Goal: Task Accomplishment & Management: Manage account settings

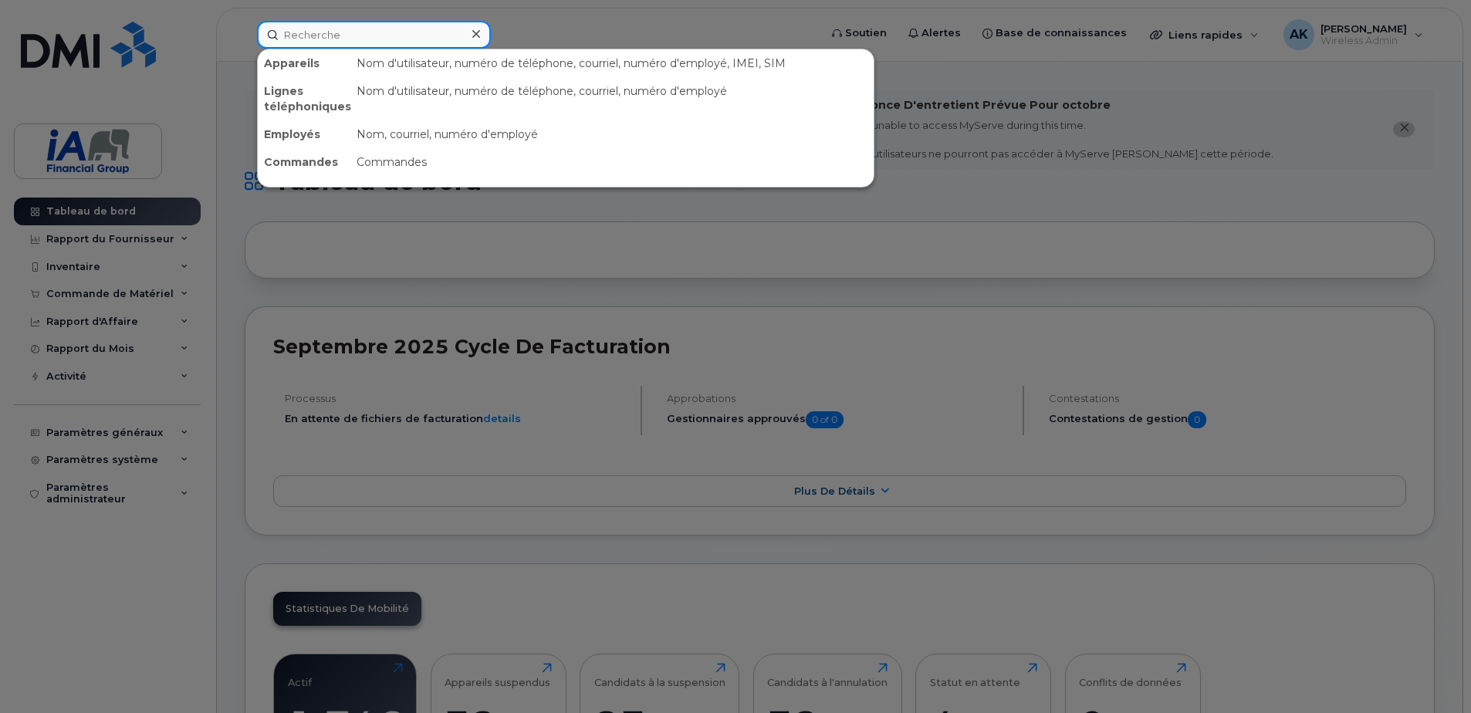
paste input "Patrick Bricault"
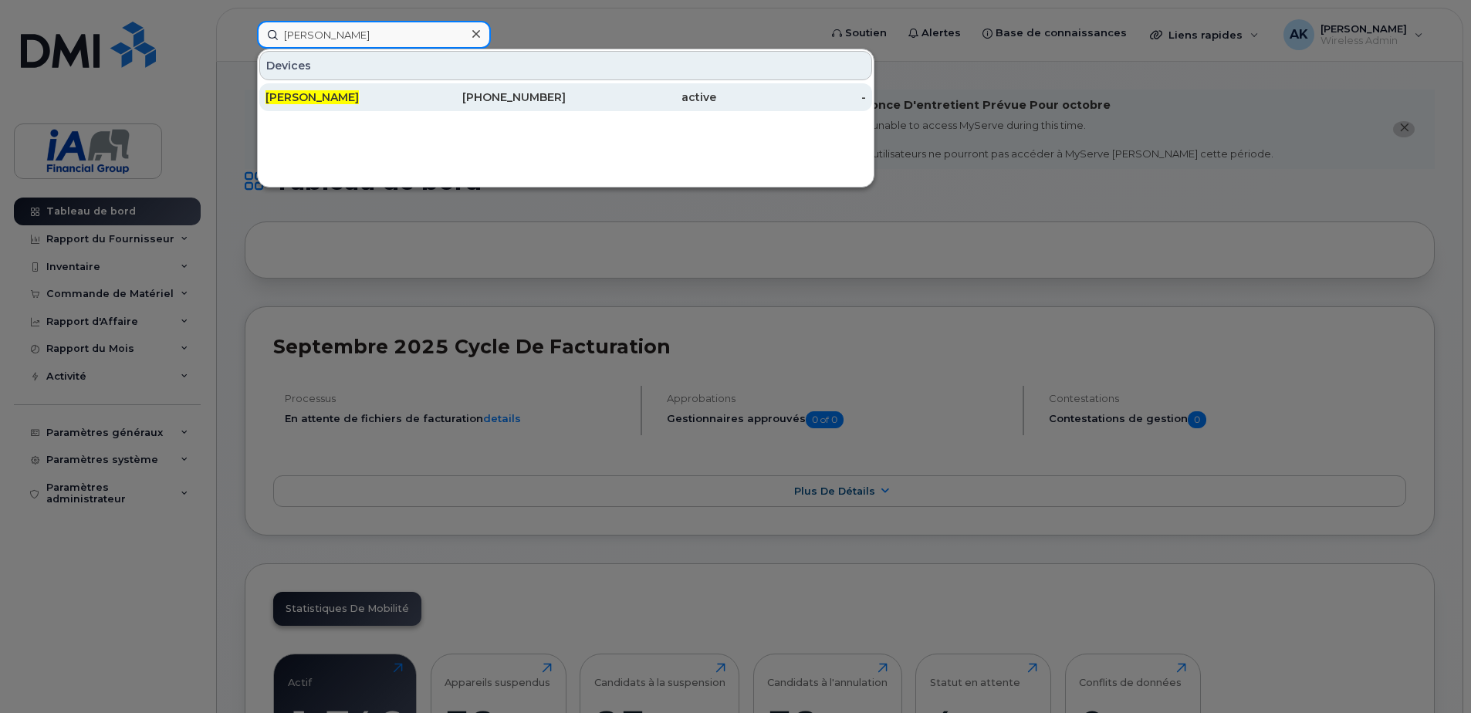
type input "Patrick Bricault"
click at [422, 93] on div "418-580-5351" at bounding box center [491, 97] width 151 height 15
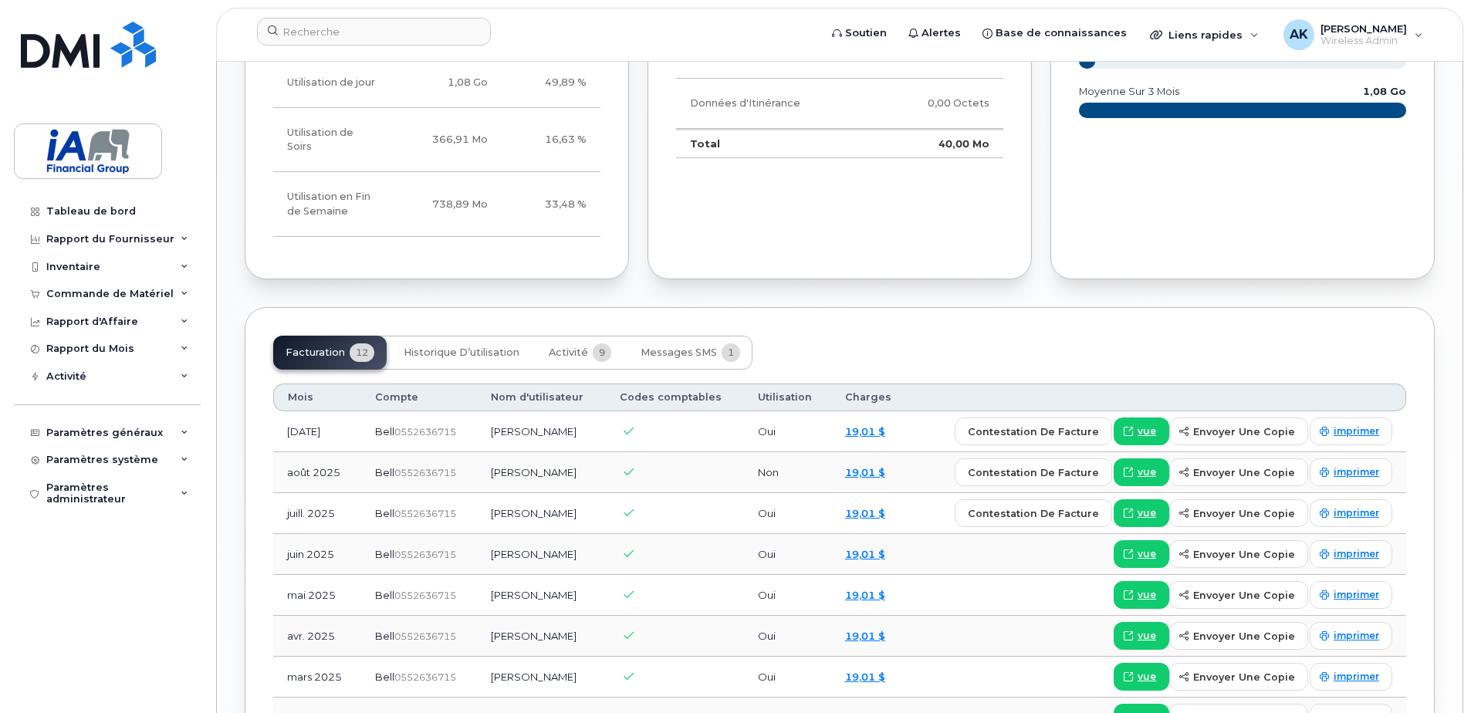
scroll to position [1003, 0]
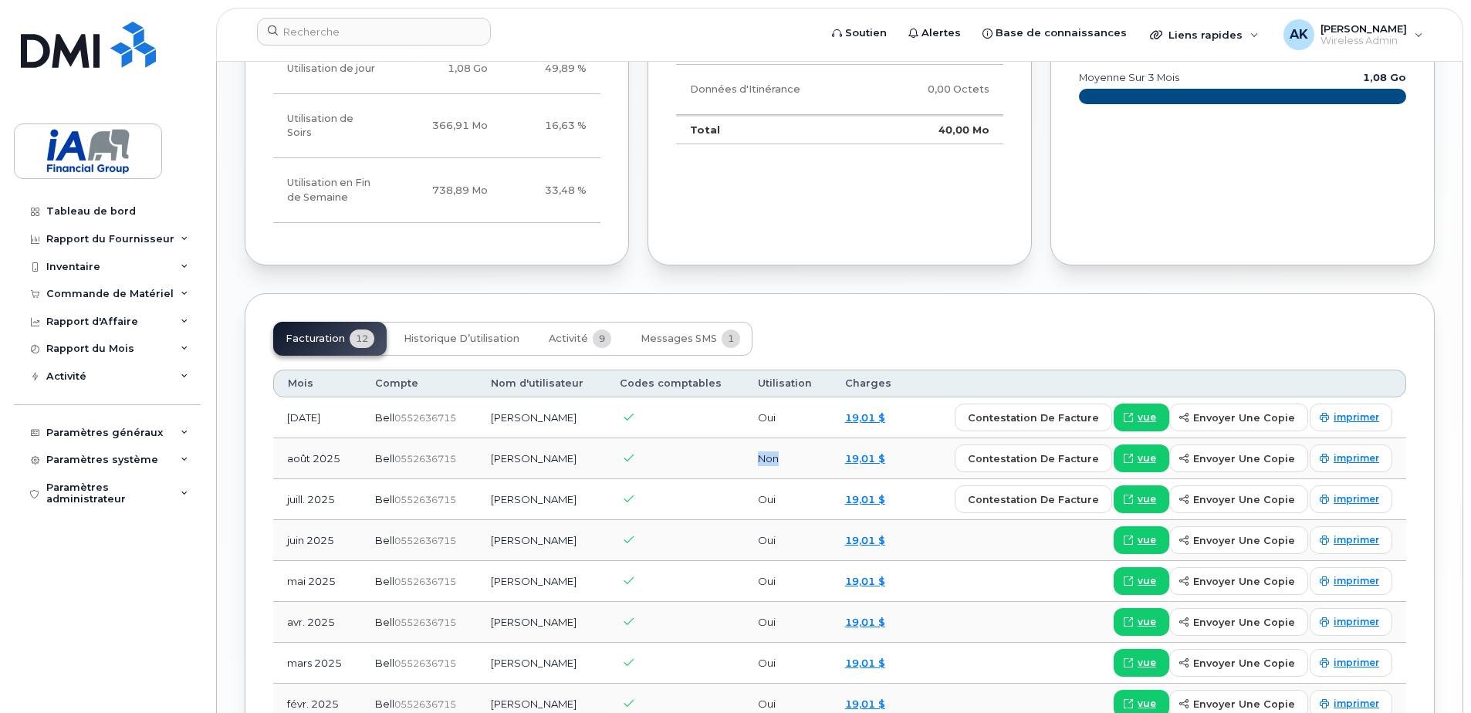
drag, startPoint x: 800, startPoint y: 463, endPoint x: 689, endPoint y: 465, distance: 110.4
click at [689, 465] on tr "août 2025 Bell  0552636715 Patrick Bricault Non 19,01 $ Contestation de Facture…" at bounding box center [839, 458] width 1133 height 41
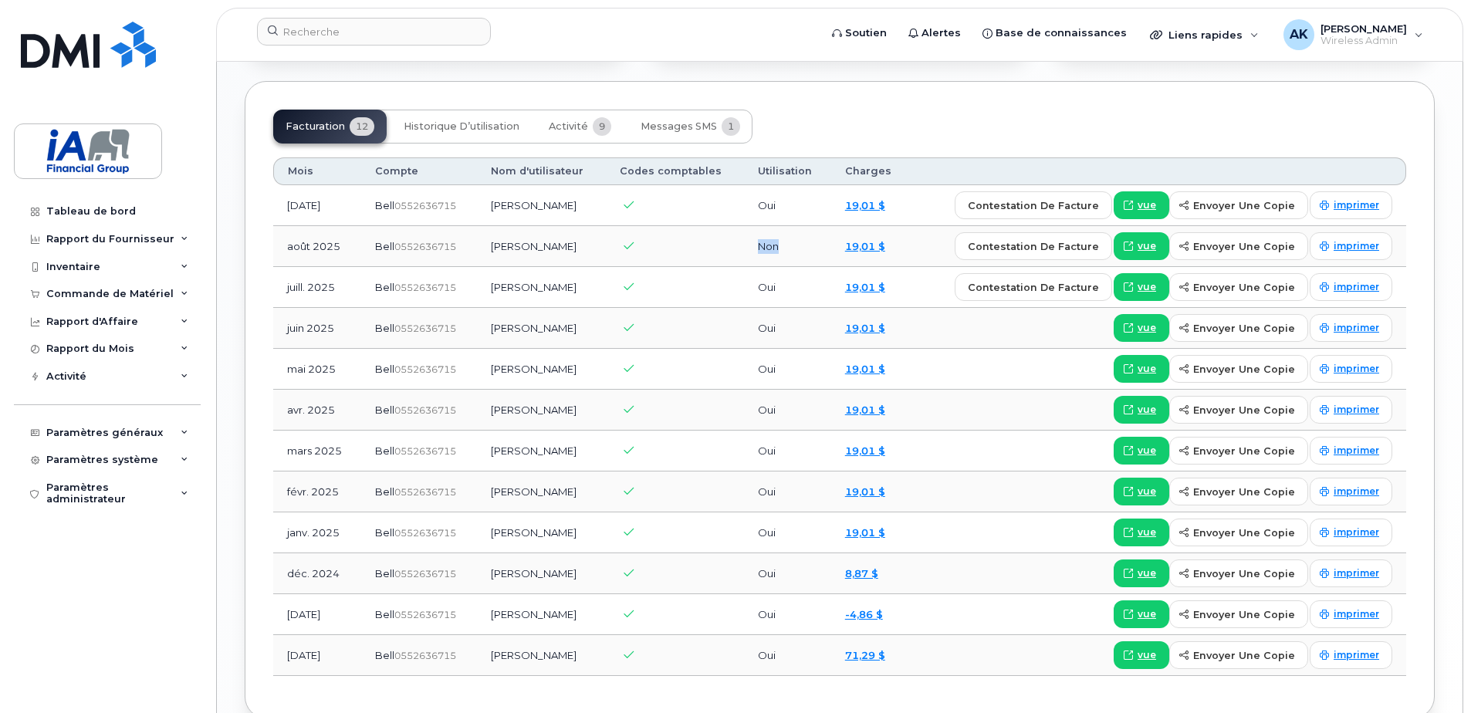
scroll to position [1235, 0]
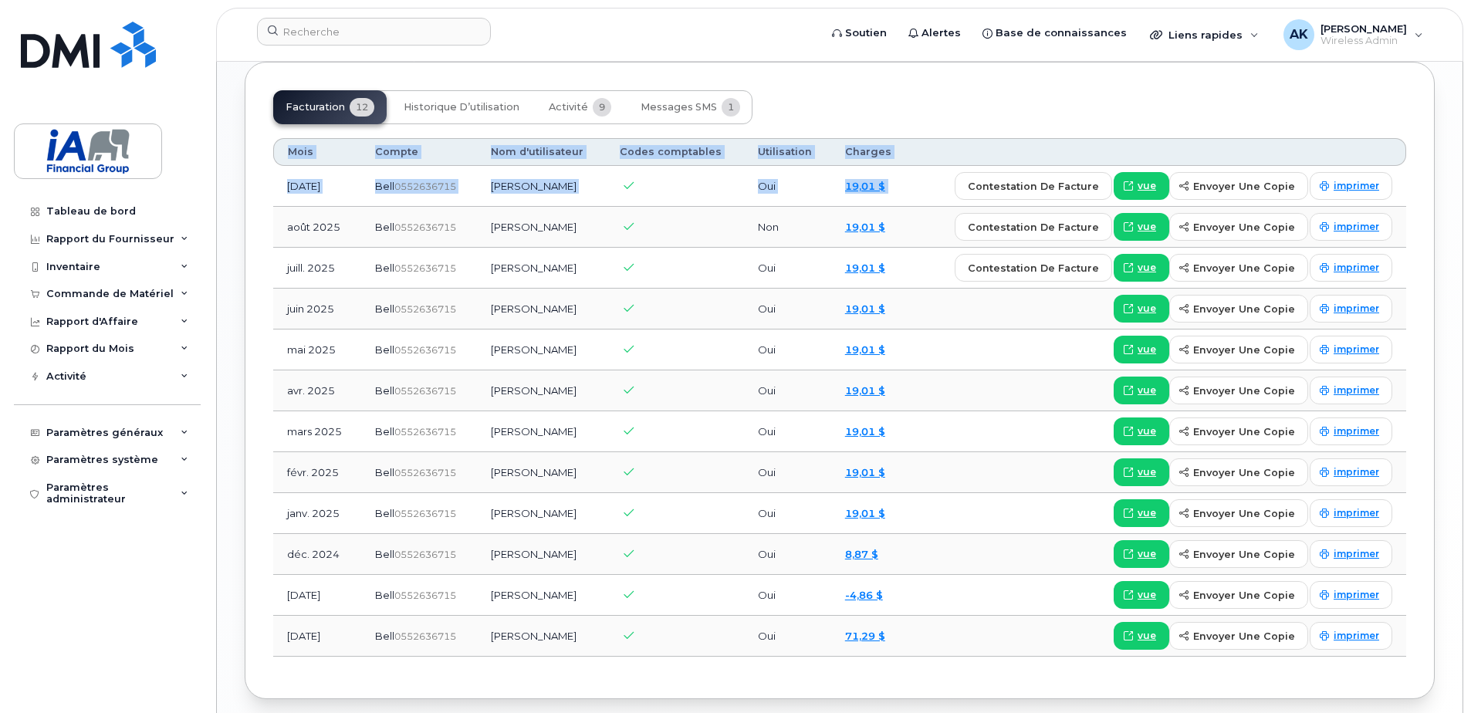
drag, startPoint x: 283, startPoint y: 231, endPoint x: 259, endPoint y: 231, distance: 23.9
click at [259, 231] on div "Facturation 12 Historique d’utilisation Activité 9 Messages SMS 1 Mois Compte N…" at bounding box center [840, 381] width 1190 height 638
click at [262, 228] on div "Facturation 12 Historique d’utilisation Activité 9 Messages SMS 1 Mois Compte N…" at bounding box center [840, 381] width 1190 height 638
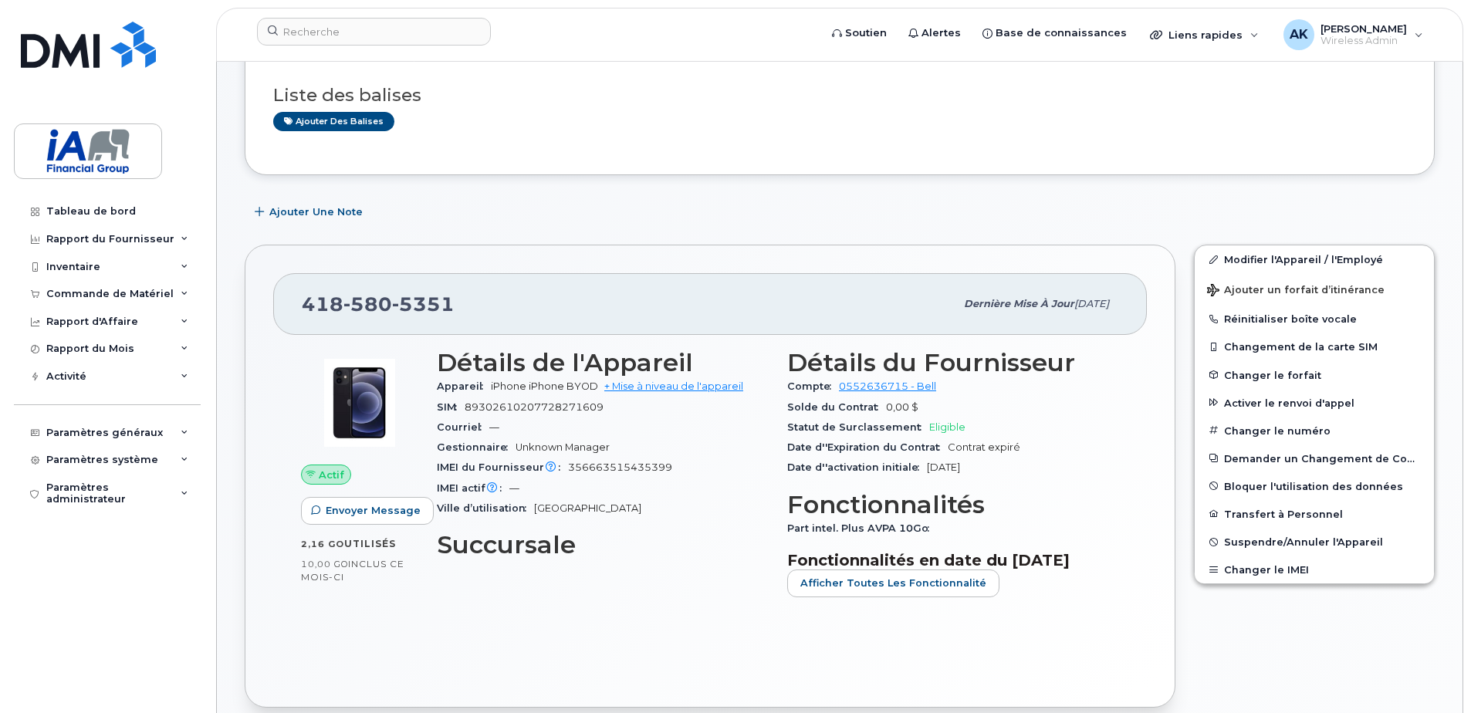
scroll to position [0, 0]
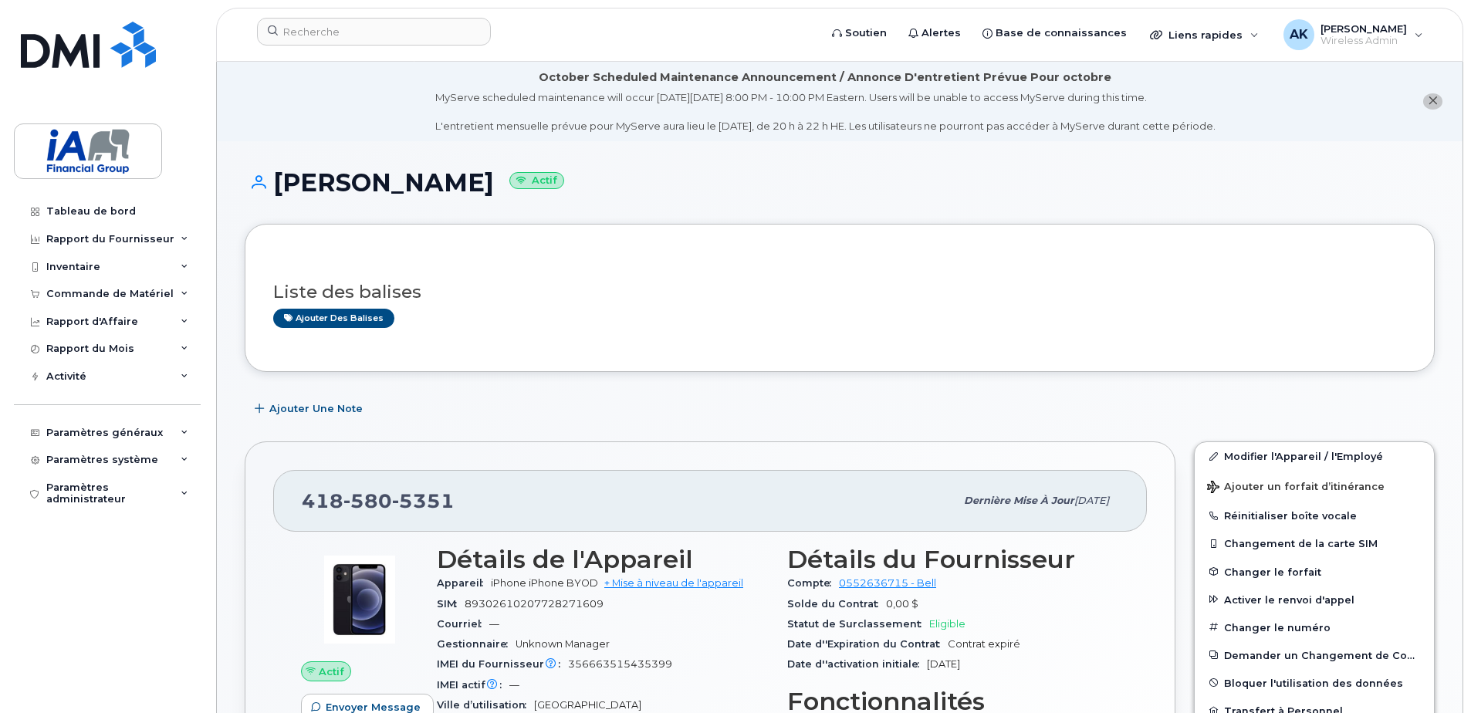
click at [360, 15] on header "Soutien Alertes Base de connaissances Liens rapides Suspendre/Supprimer l’appar…" at bounding box center [839, 35] width 1247 height 54
click at [347, 19] on input at bounding box center [374, 32] width 234 height 28
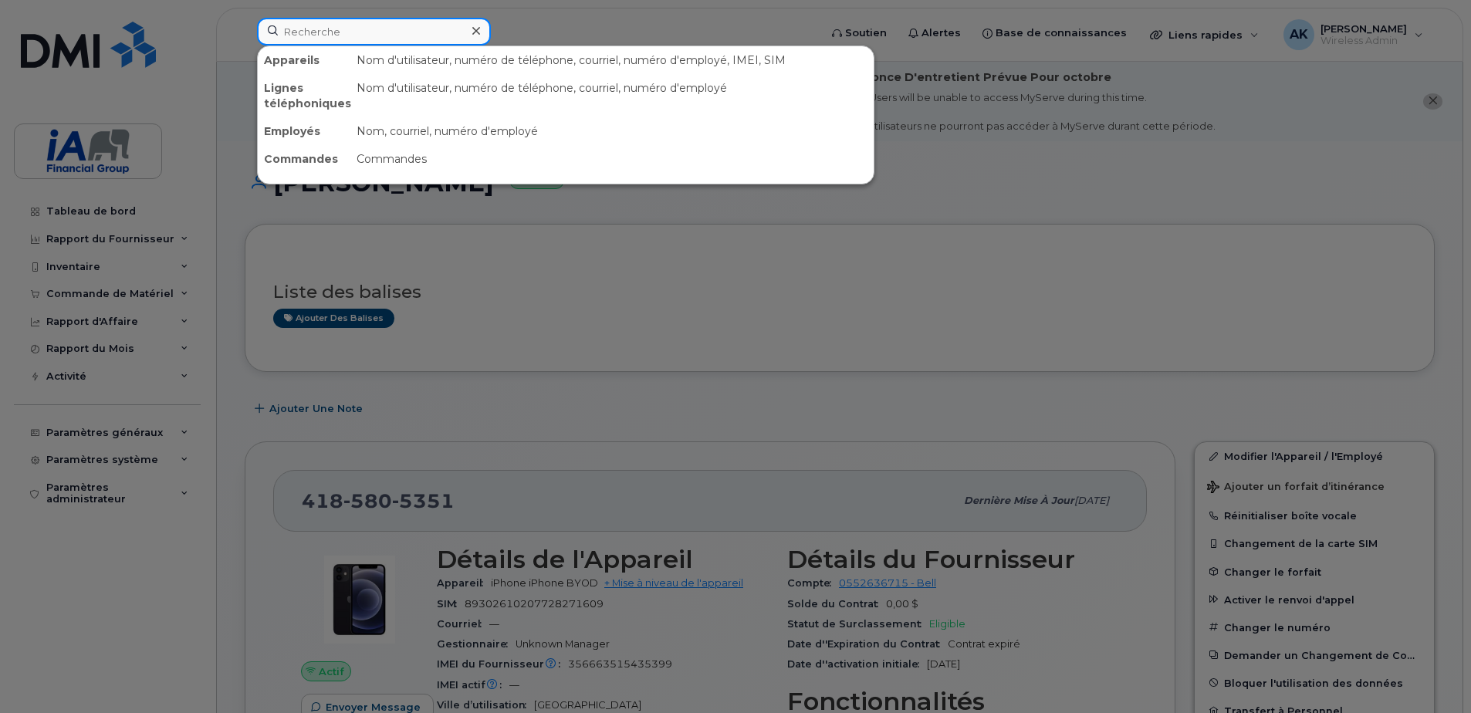
paste input "4036207923"
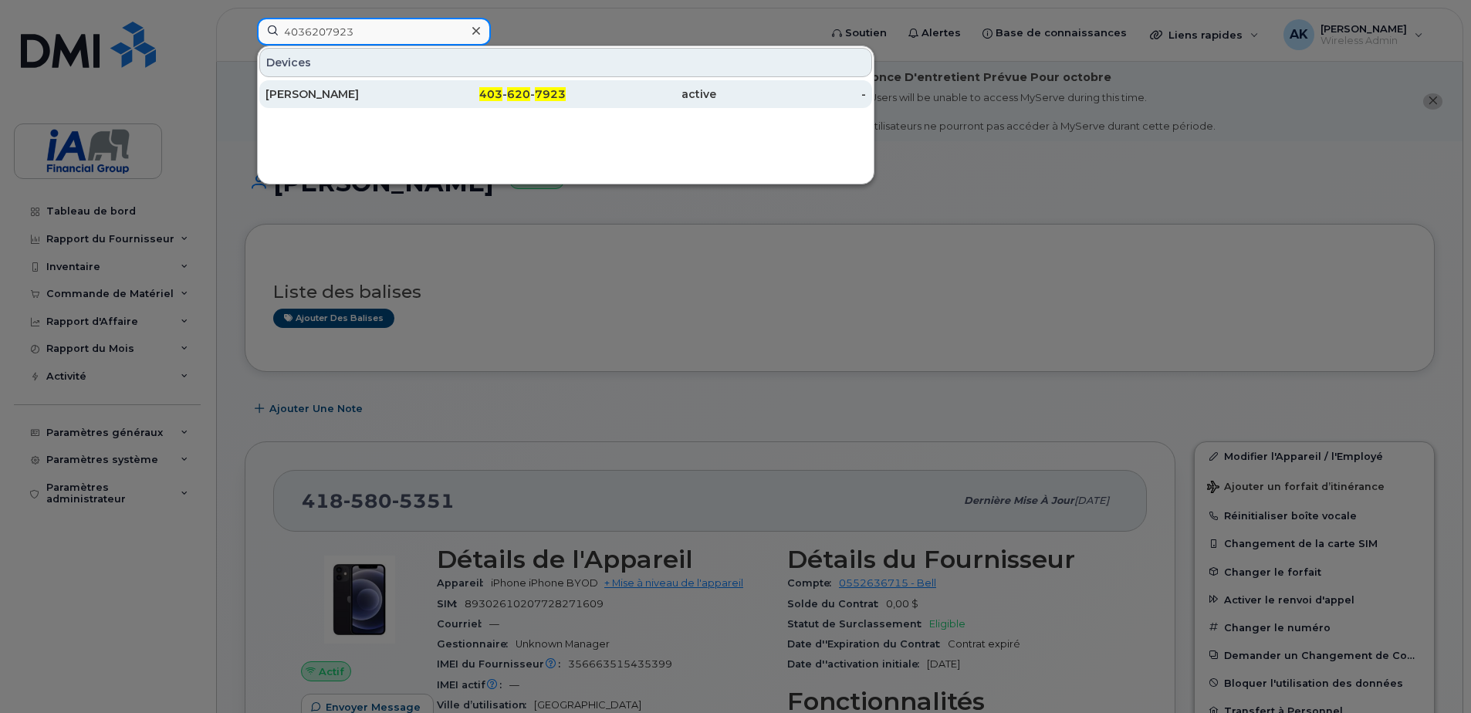
type input "4036207923"
click at [365, 94] on div "[PERSON_NAME]" at bounding box center [341, 93] width 151 height 15
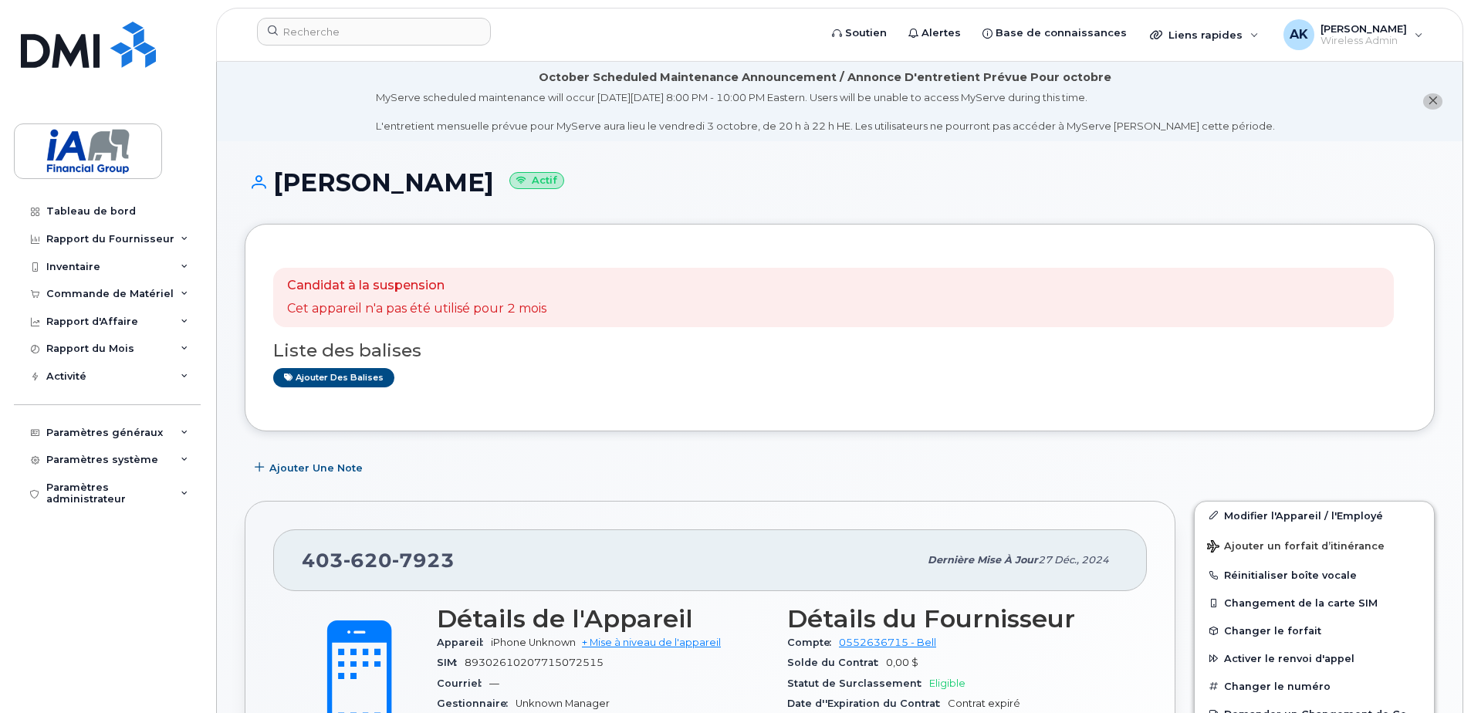
scroll to position [309, 0]
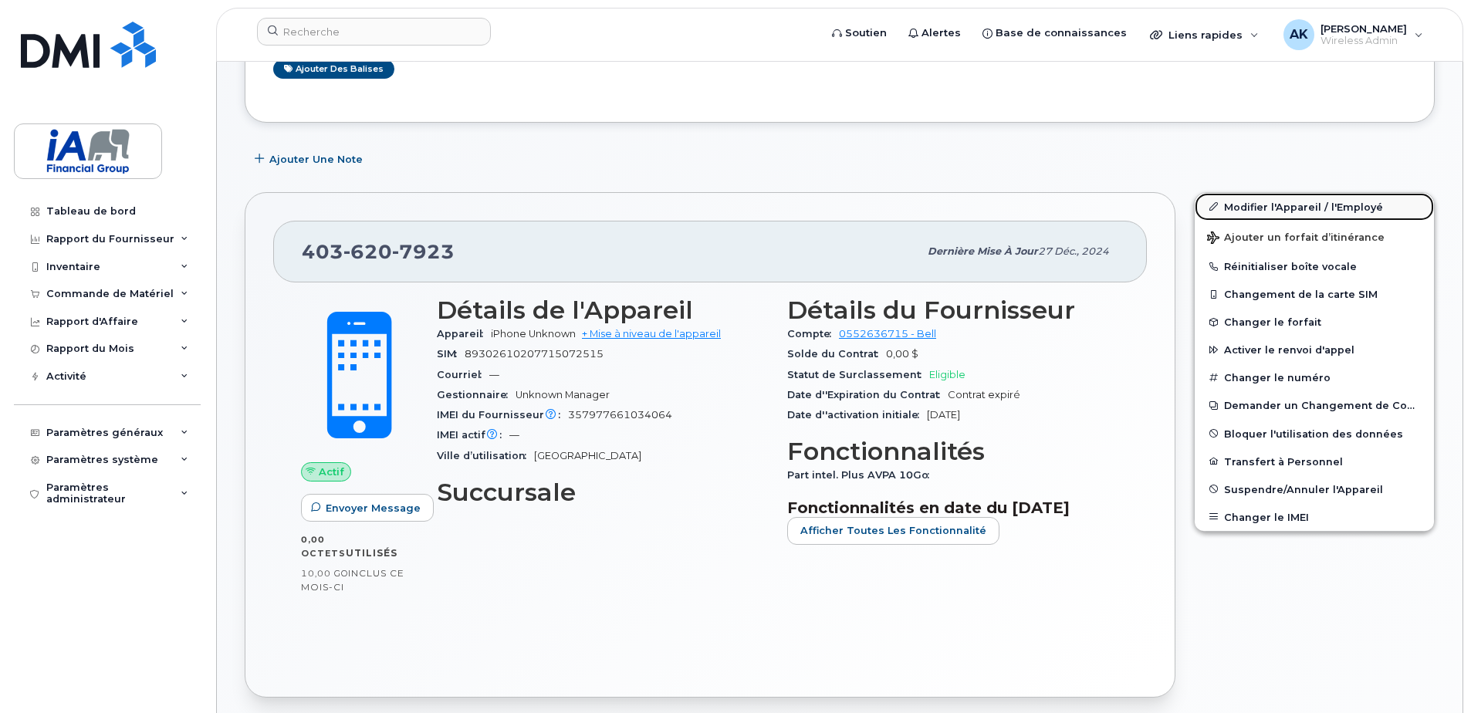
click at [1285, 207] on link "Modifier l'Appareil / l'Employé" at bounding box center [1314, 207] width 239 height 28
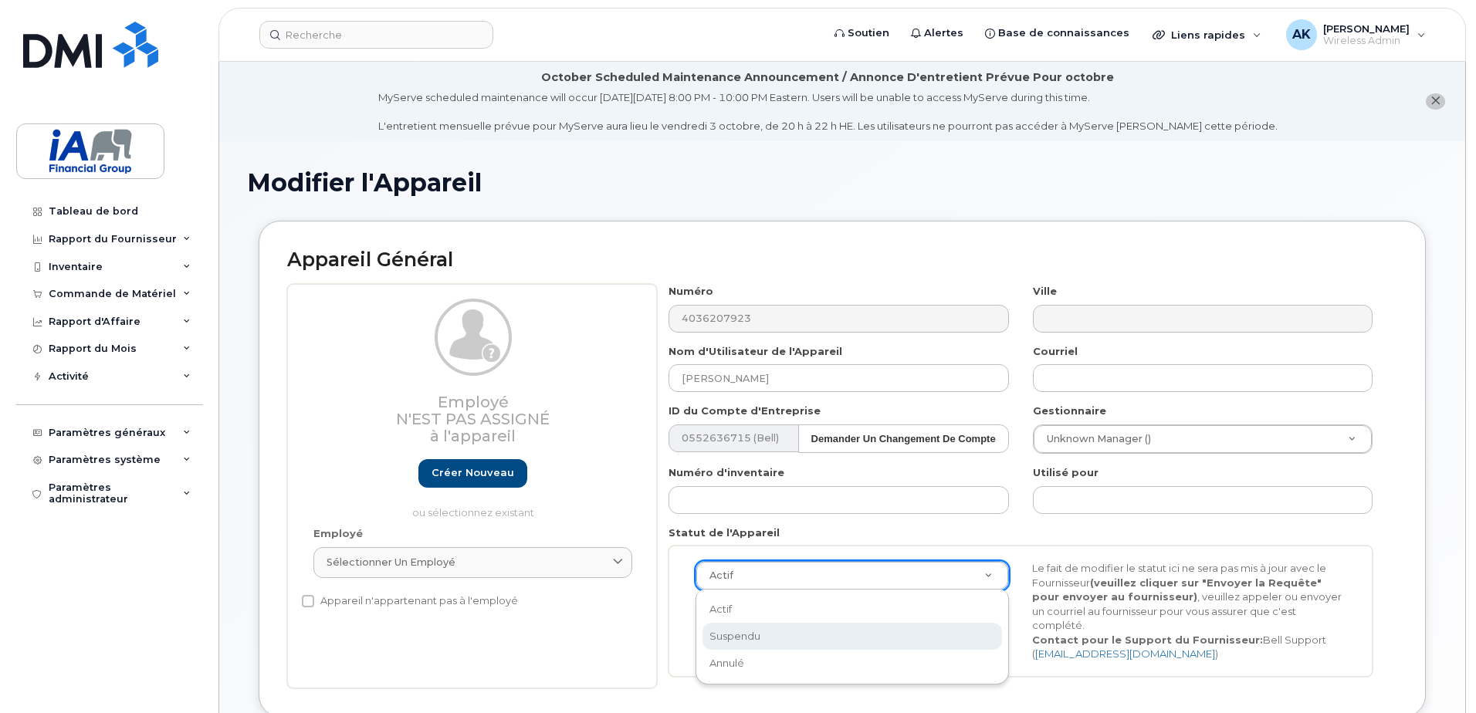
scroll to position [0, 5]
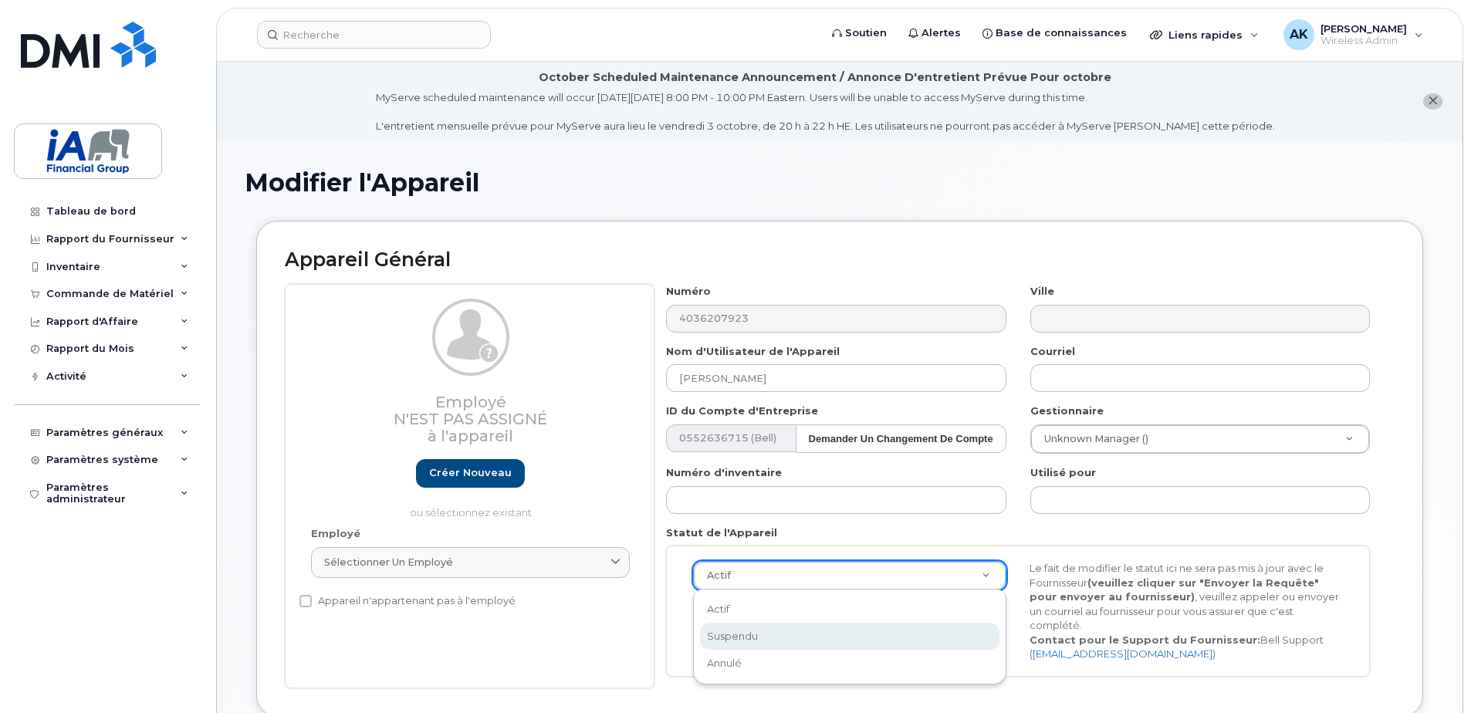
select select "suspended"
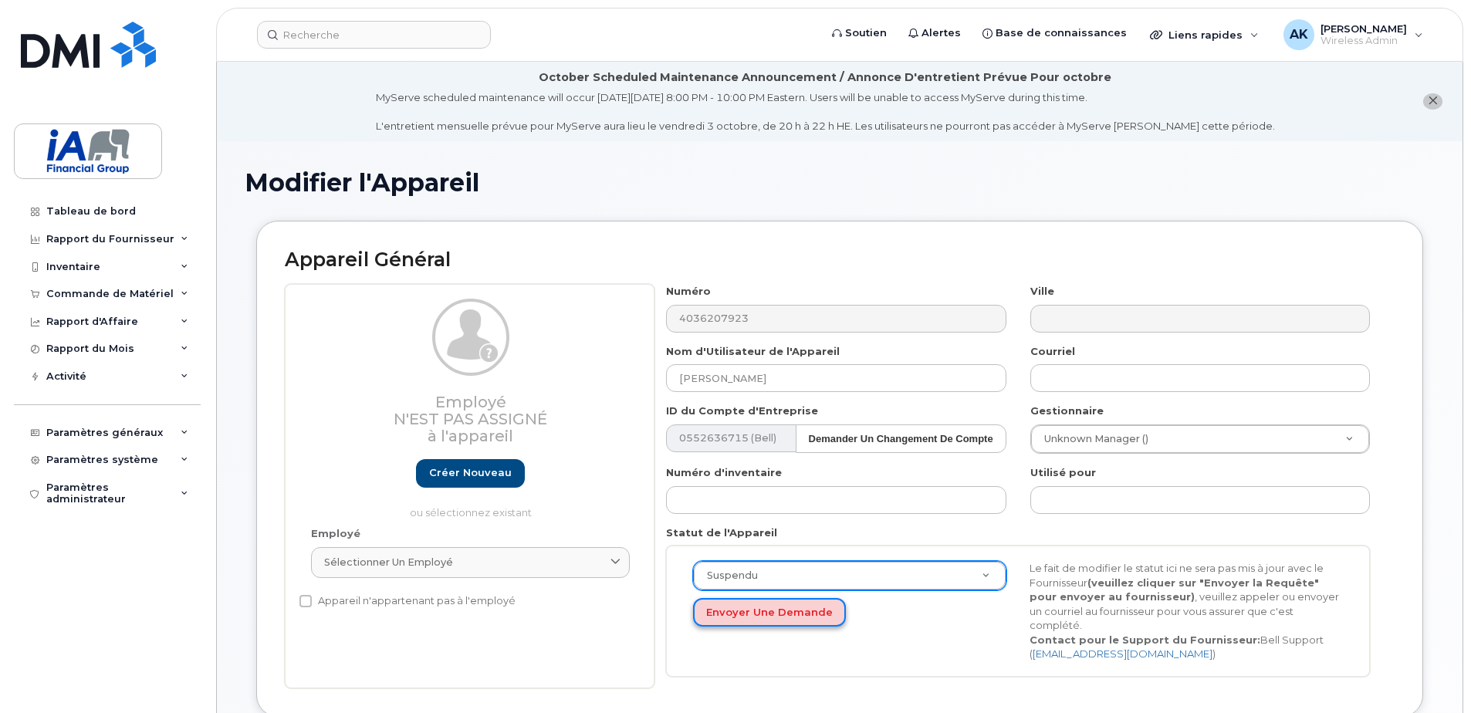
click at [743, 611] on button "Envoyer une Demande" at bounding box center [769, 612] width 153 height 29
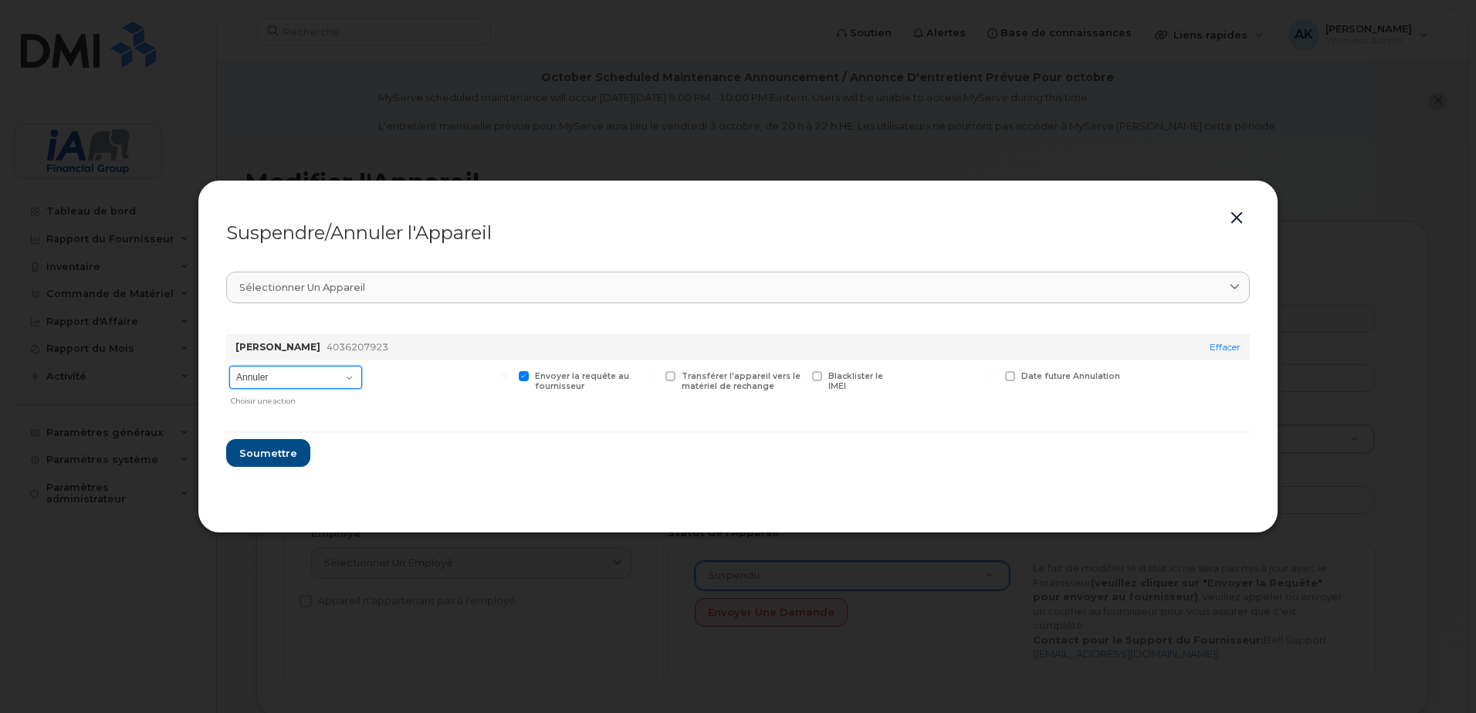
click at [328, 378] on select "Annuler Suspendre - Prolonger la suspension Suspendre - Tarif réduit Suspendre …" at bounding box center [295, 377] width 133 height 23
select select "[object Object]"
click at [229, 366] on select "Annuler Suspendre - Prolonger la suspension Suspendre - Tarif réduit Suspendre …" at bounding box center [295, 377] width 133 height 23
click at [344, 377] on select "Annuler Suspendre - Prolonger la suspension Suspendre - Tarif réduit Suspendre …" at bounding box center [295, 377] width 133 height 23
click at [229, 366] on select "Annuler Suspendre - Prolonger la suspension Suspendre - Tarif réduit Suspendre …" at bounding box center [295, 377] width 133 height 23
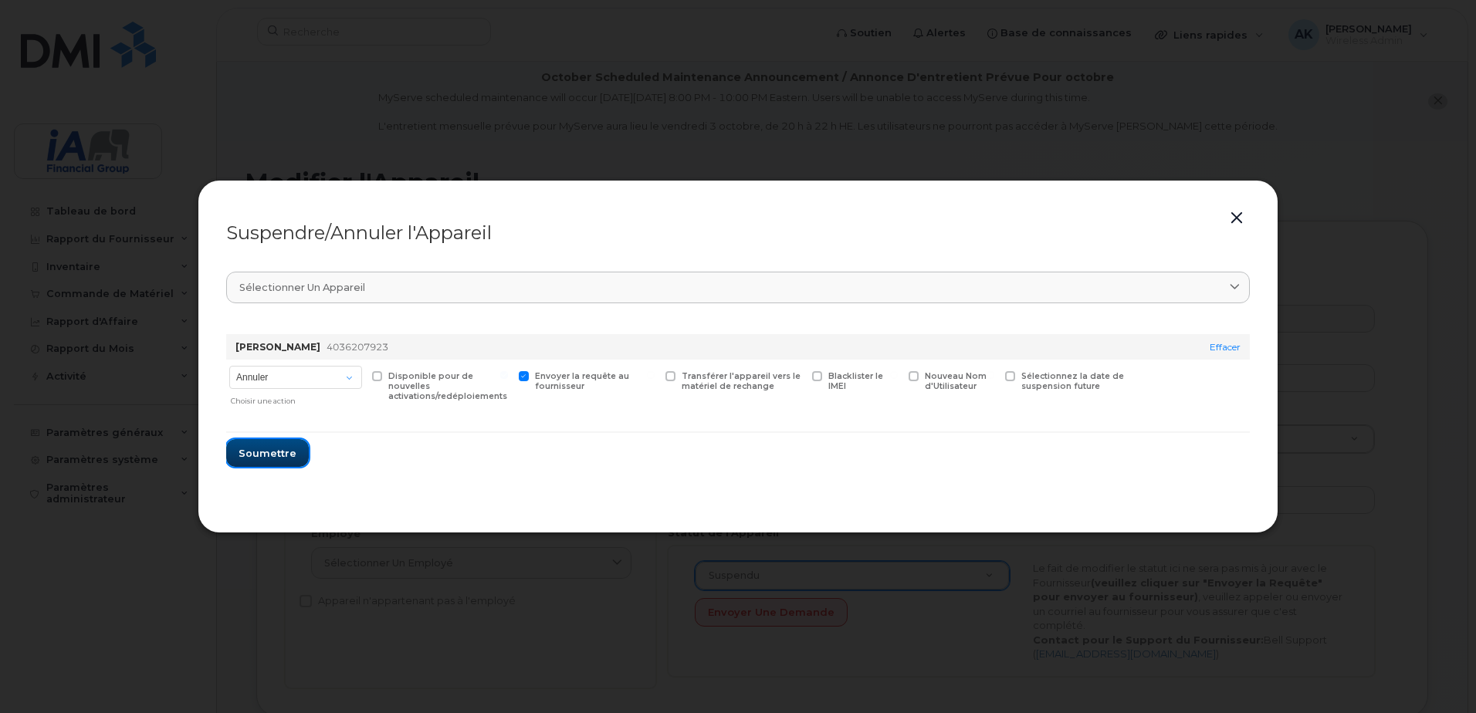
click at [257, 456] on span "Soumettre" at bounding box center [268, 453] width 58 height 15
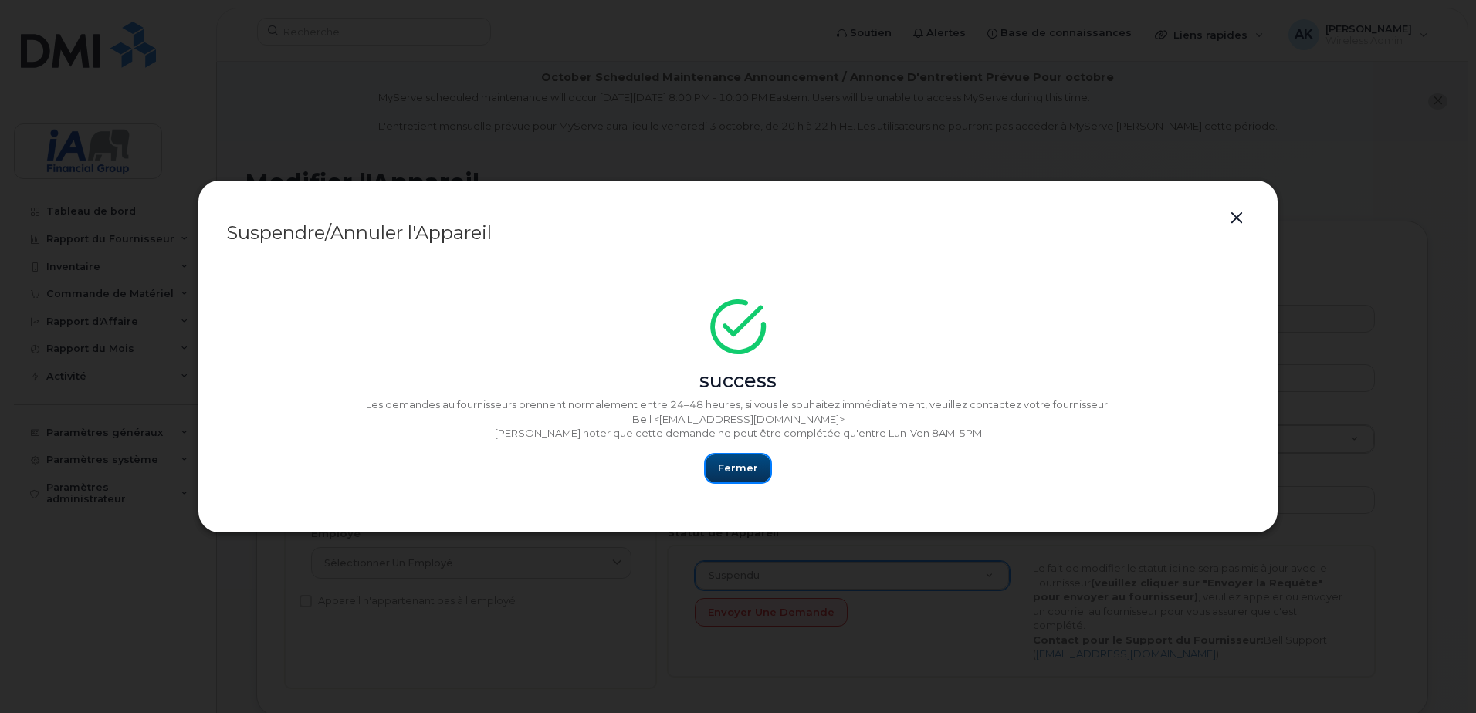
drag, startPoint x: 745, startPoint y: 464, endPoint x: 562, endPoint y: 540, distance: 198.3
click at [745, 464] on span "Fermer" at bounding box center [738, 468] width 40 height 15
